Goal: Task Accomplishment & Management: Manage account settings

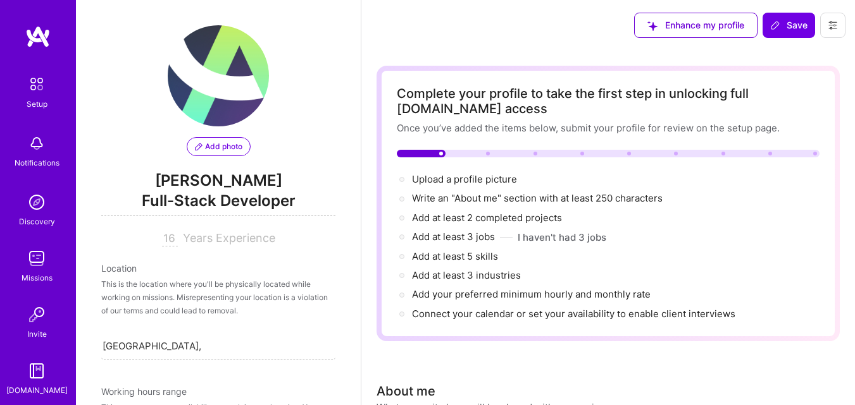
select select "US"
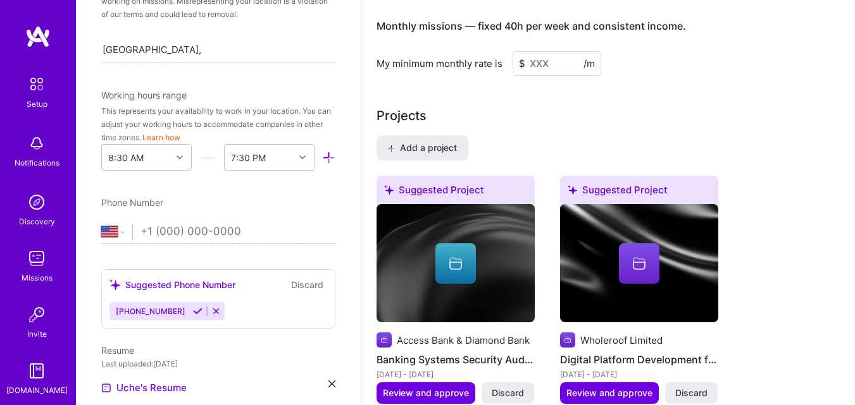
scroll to position [1194, 0]
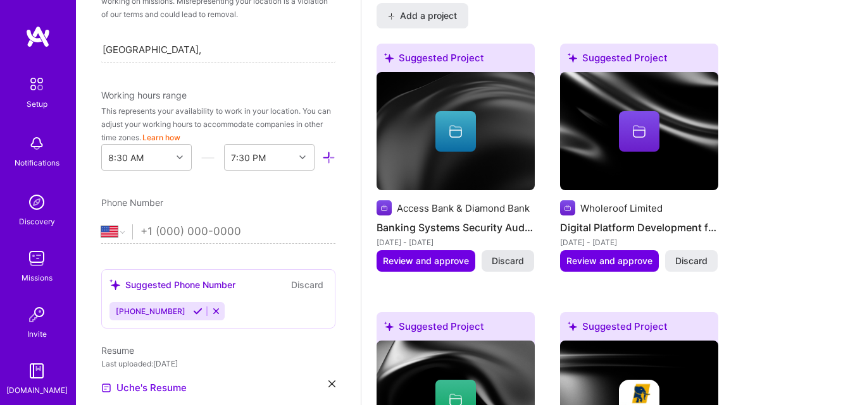
click at [507, 259] on span "Discard" at bounding box center [508, 261] width 32 height 13
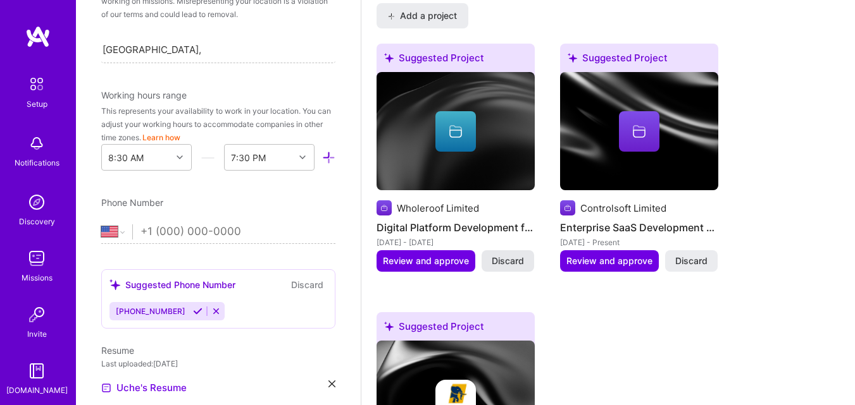
click at [508, 261] on span "Discard" at bounding box center [508, 261] width 32 height 13
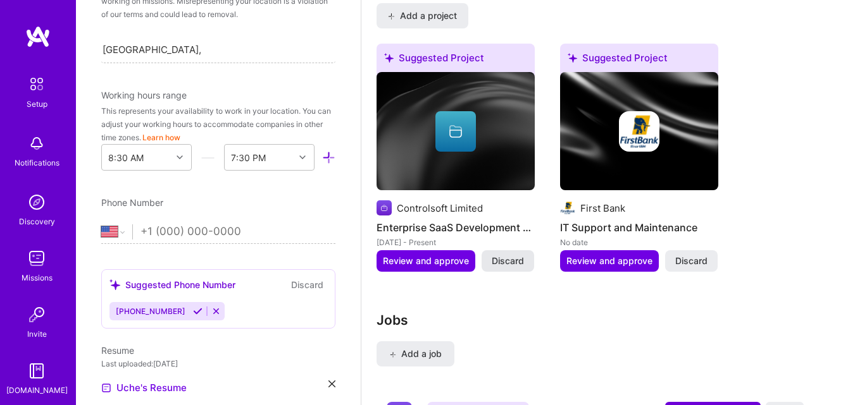
click at [507, 259] on span "Discard" at bounding box center [508, 261] width 32 height 13
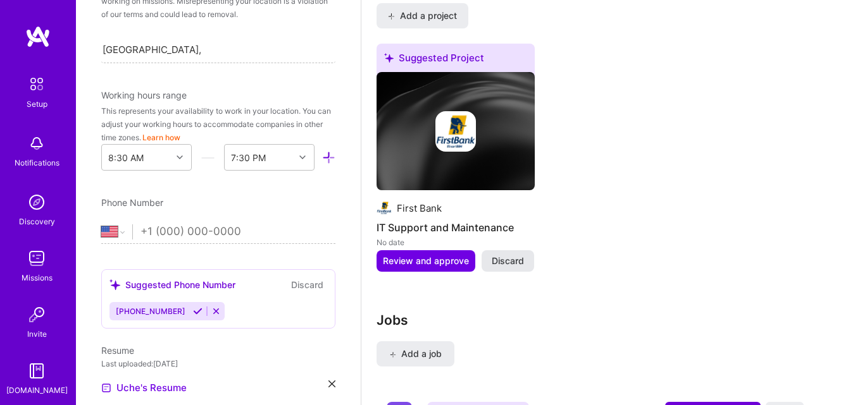
click at [509, 261] on span "Discard" at bounding box center [508, 261] width 32 height 13
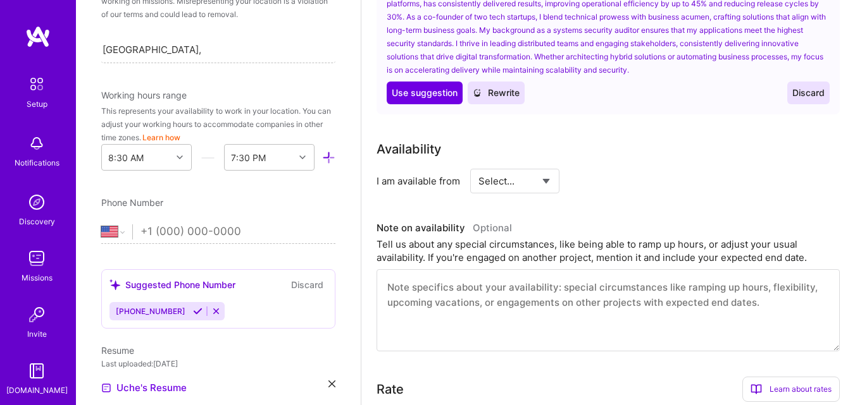
scroll to position [561, 0]
click at [543, 185] on select "Select... Right Now Future Date Not Available" at bounding box center [514, 182] width 73 height 32
click at [550, 180] on select "Select... Right Now Future Date Not Available" at bounding box center [514, 182] width 73 height 32
click at [633, 147] on div "Availability" at bounding box center [607, 149] width 463 height 19
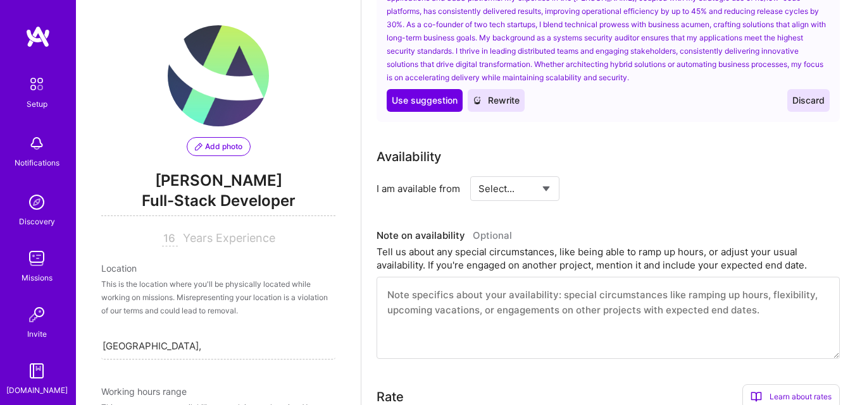
scroll to position [681, 0]
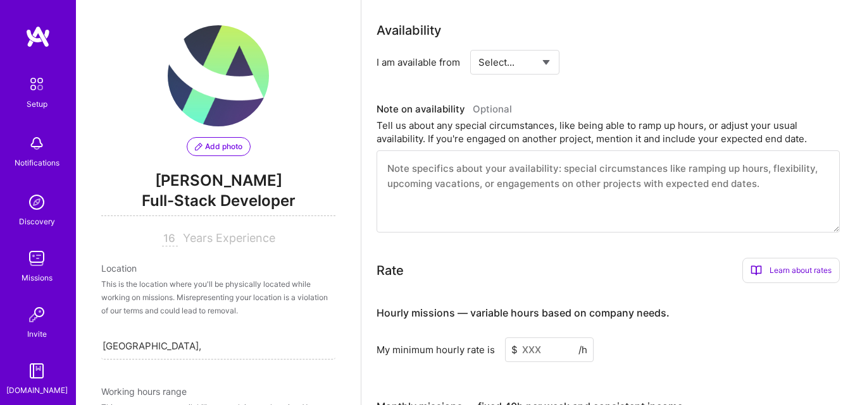
click at [547, 61] on select "Select... Right Now Future Date Not Available" at bounding box center [514, 62] width 73 height 32
click at [515, 262] on div "Rate Learn about rates Hourly Rate What is hourly rate? This model involves pay…" at bounding box center [607, 270] width 463 height 25
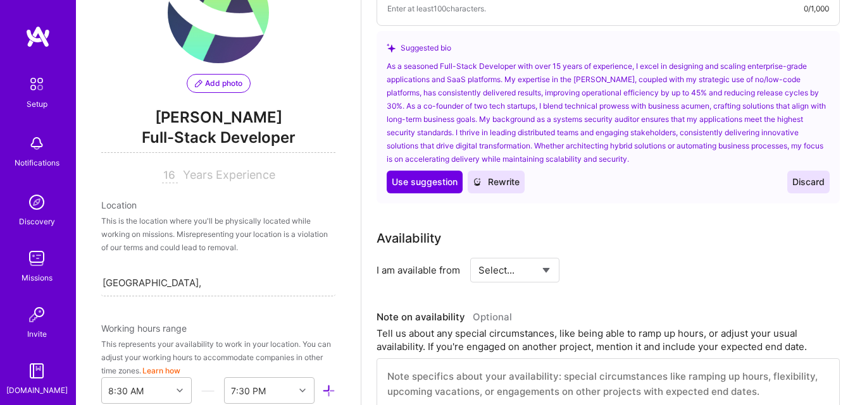
scroll to position [443, 0]
